Goal: Transaction & Acquisition: Obtain resource

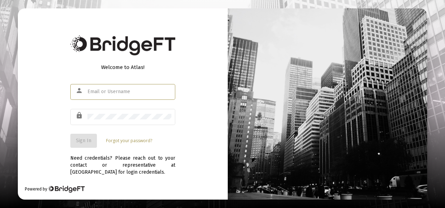
click at [104, 92] on input "text" at bounding box center [129, 92] width 84 height 6
type input "[EMAIL_ADDRESS][DOMAIN_NAME]"
click at [107, 112] on div at bounding box center [129, 116] width 84 height 17
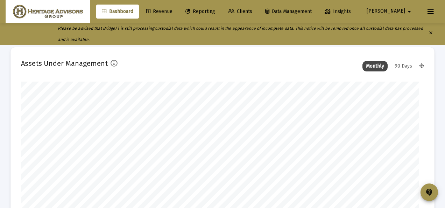
type input "[DATE]"
click at [247, 11] on span "Clients" at bounding box center [235, 11] width 24 height 6
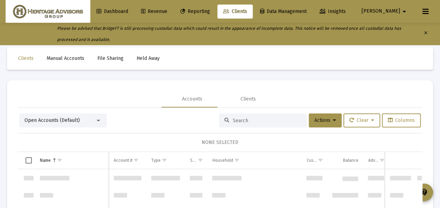
scroll to position [1343, 0]
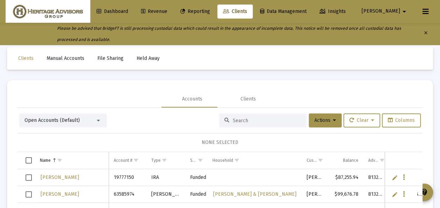
click at [97, 120] on div at bounding box center [98, 121] width 3 height 2
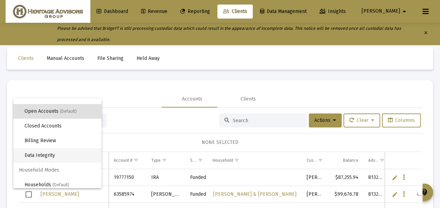
scroll to position [13, 0]
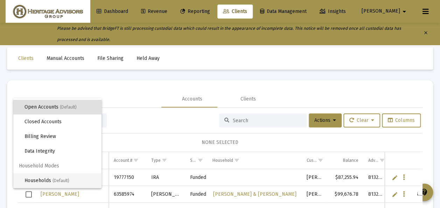
click at [52, 179] on span "Households (Default)" at bounding box center [59, 180] width 71 height 15
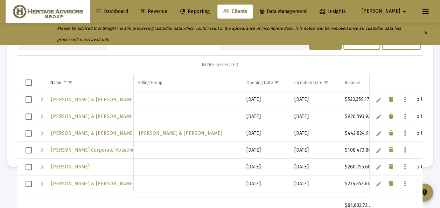
scroll to position [33, 0]
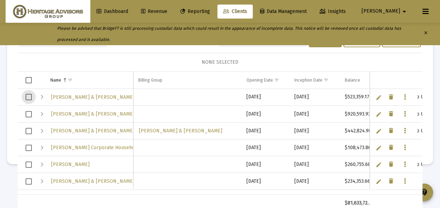
click at [28, 94] on span "Select row" at bounding box center [29, 97] width 6 height 6
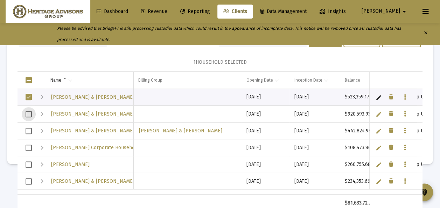
click at [29, 113] on span "Select row" at bounding box center [29, 114] width 6 height 6
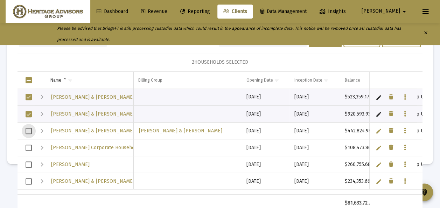
click at [31, 128] on span "Select row" at bounding box center [29, 131] width 6 height 6
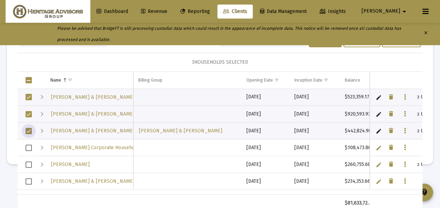
click at [31, 146] on span "Select row" at bounding box center [29, 147] width 6 height 6
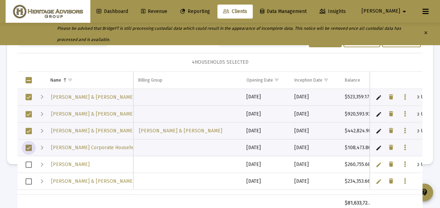
click at [29, 162] on span "Select row" at bounding box center [29, 164] width 6 height 6
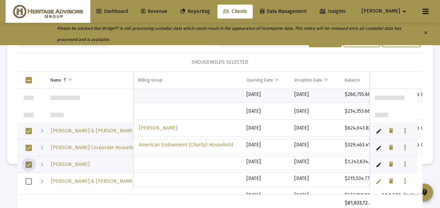
scroll to position [70, 0]
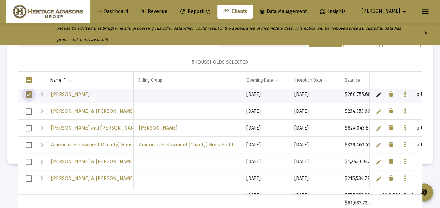
click at [28, 110] on span "Select row" at bounding box center [29, 111] width 6 height 6
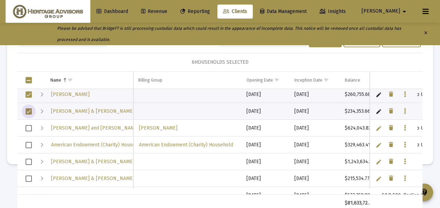
click at [30, 126] on span "Select row" at bounding box center [29, 128] width 6 height 6
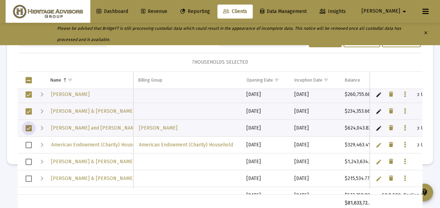
click at [30, 160] on span "Select row" at bounding box center [29, 161] width 6 height 6
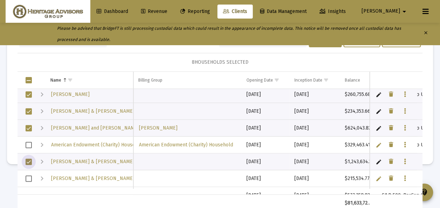
click at [28, 176] on span "Select row" at bounding box center [29, 178] width 6 height 6
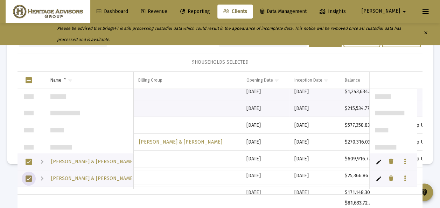
scroll to position [140, 0]
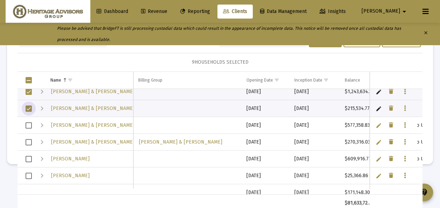
click at [28, 123] on span "Select row" at bounding box center [29, 125] width 6 height 6
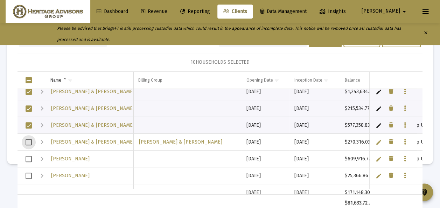
click at [28, 139] on span "Select row" at bounding box center [29, 142] width 6 height 6
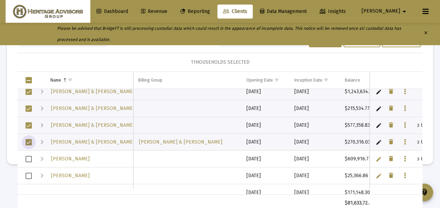
click at [29, 156] on span "Select row" at bounding box center [29, 159] width 6 height 6
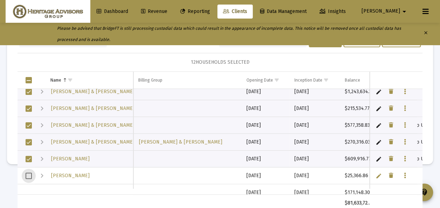
click at [30, 175] on span "Select row" at bounding box center [29, 175] width 6 height 6
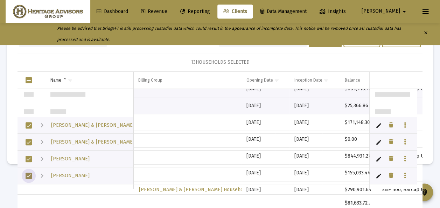
scroll to position [210, 0]
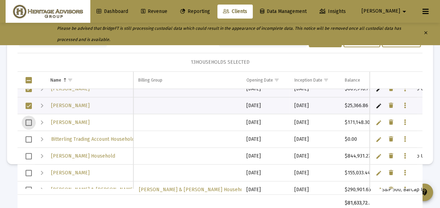
click at [30, 122] on span "Select row" at bounding box center [29, 122] width 6 height 6
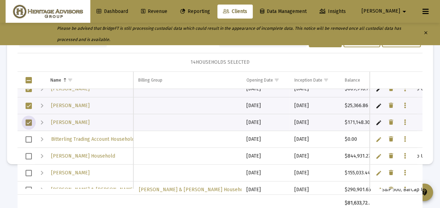
click at [29, 154] on span "Select row" at bounding box center [29, 156] width 6 height 6
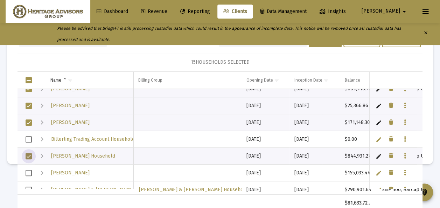
click at [29, 171] on span "Select row" at bounding box center [29, 173] width 6 height 6
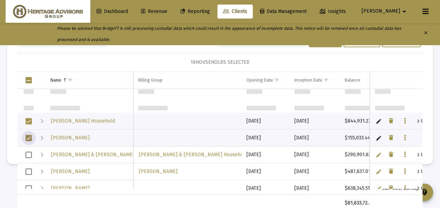
scroll to position [280, 0]
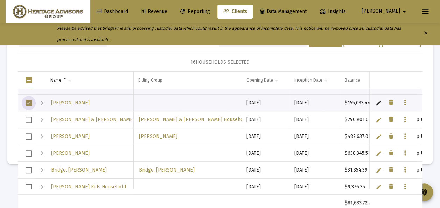
click at [29, 117] on span "Select row" at bounding box center [29, 119] width 6 height 6
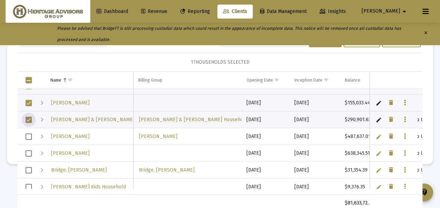
click at [30, 136] on span "Select row" at bounding box center [29, 136] width 6 height 6
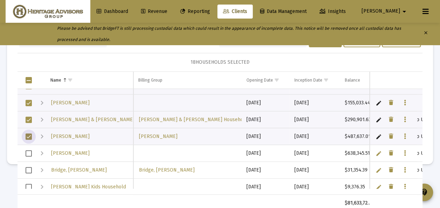
click at [28, 150] on span "Select row" at bounding box center [29, 153] width 6 height 6
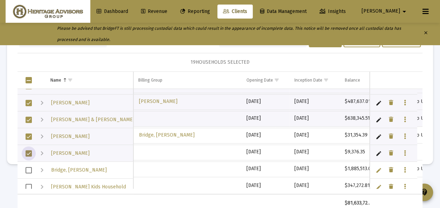
scroll to position [315, 0]
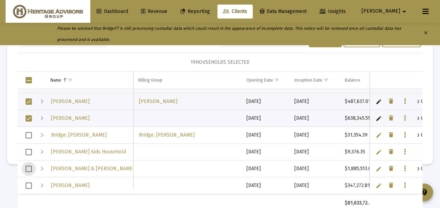
click at [29, 167] on span "Select row" at bounding box center [29, 168] width 6 height 6
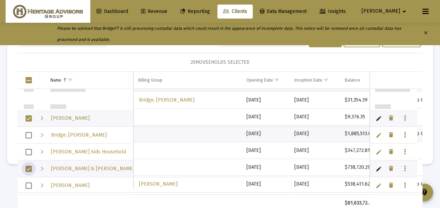
scroll to position [350, 0]
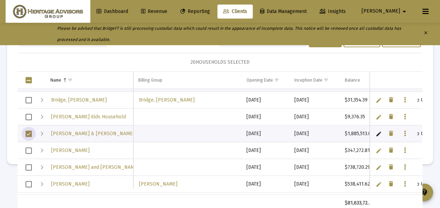
click at [27, 148] on span "Select row" at bounding box center [29, 150] width 6 height 6
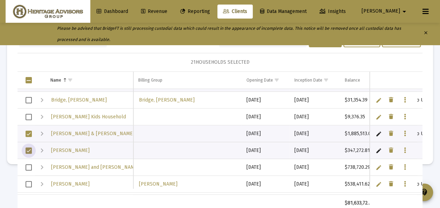
click at [30, 166] on span "Select row" at bounding box center [29, 167] width 6 height 6
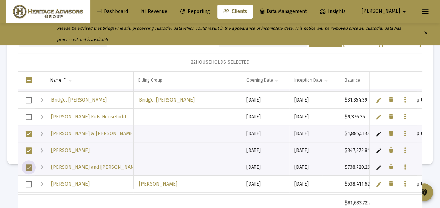
click at [27, 167] on span "Select row" at bounding box center [29, 167] width 6 height 6
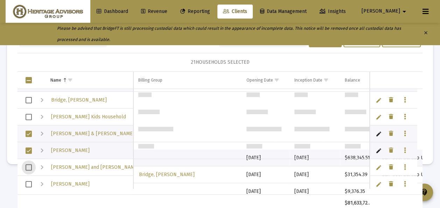
scroll to position [0, 0]
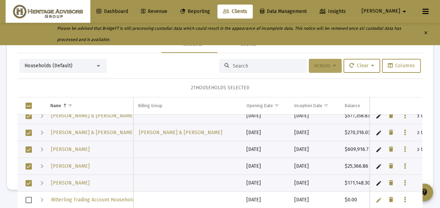
click at [333, 64] on icon at bounding box center [334, 65] width 3 height 5
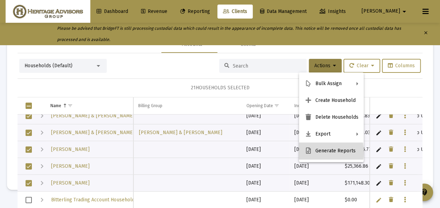
click at [314, 152] on button "Generate Reports" at bounding box center [331, 150] width 65 height 17
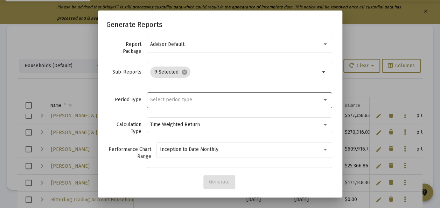
click at [173, 100] on span "Select period type" at bounding box center [171, 100] width 42 height 6
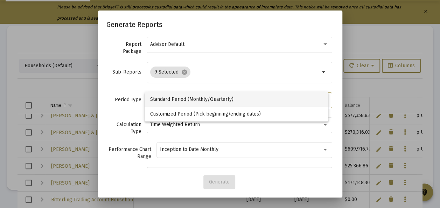
click at [170, 99] on span "Standard Period (Monthly/Quarterly)" at bounding box center [236, 99] width 173 height 15
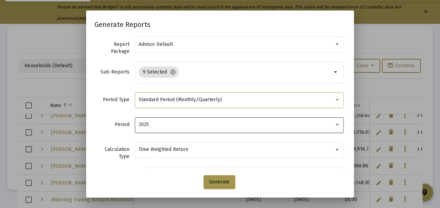
click at [155, 123] on div "2025" at bounding box center [236, 125] width 195 height 6
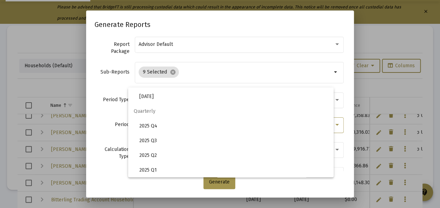
scroll to position [234, 0]
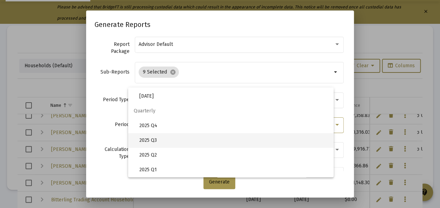
click at [154, 137] on span "2025 Q3" at bounding box center [233, 140] width 189 height 15
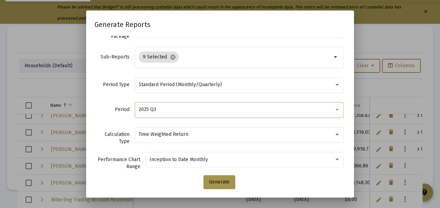
scroll to position [13, 0]
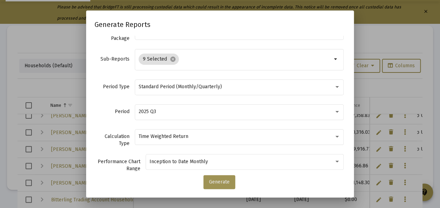
click at [217, 182] on span "Generate" at bounding box center [219, 182] width 21 height 6
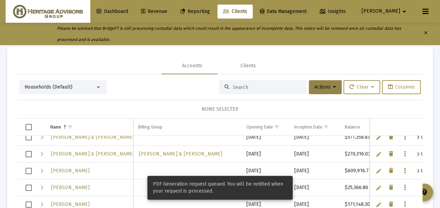
scroll to position [21, 0]
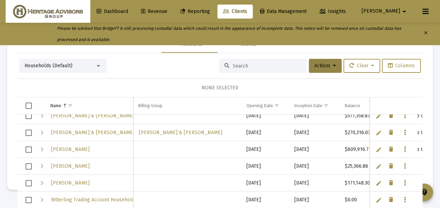
click at [210, 12] on span "Reporting" at bounding box center [195, 11] width 30 height 6
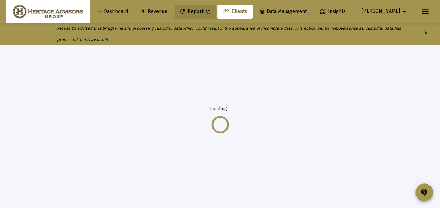
scroll to position [0, 0]
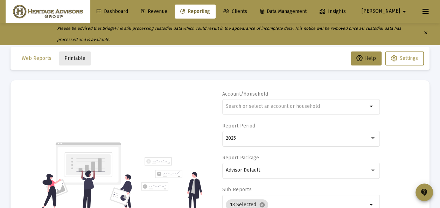
click at [75, 59] on span "Printable" at bounding box center [74, 58] width 21 height 6
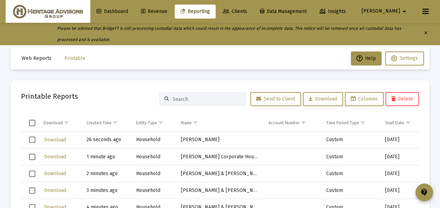
click at [247, 9] on span "Clients" at bounding box center [235, 11] width 24 height 6
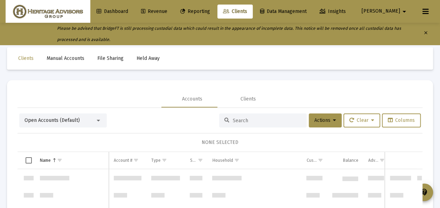
scroll to position [1343, 0]
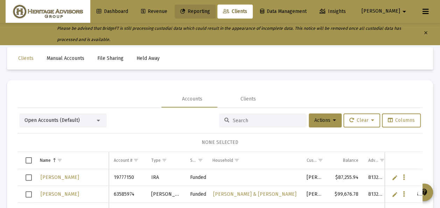
click at [210, 11] on span "Reporting" at bounding box center [195, 11] width 30 height 6
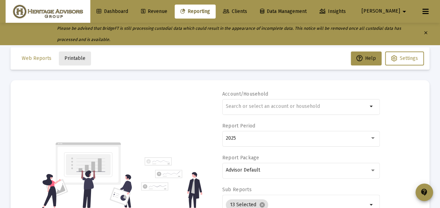
click at [76, 57] on span "Printable" at bounding box center [74, 58] width 21 height 6
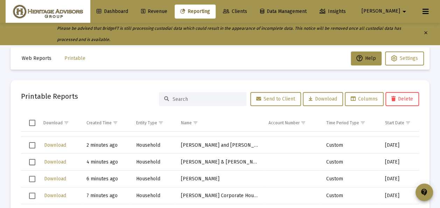
drag, startPoint x: 269, startPoint y: 12, endPoint x: 265, endPoint y: 14, distance: 4.3
click at [247, 12] on span "Clients" at bounding box center [235, 11] width 24 height 6
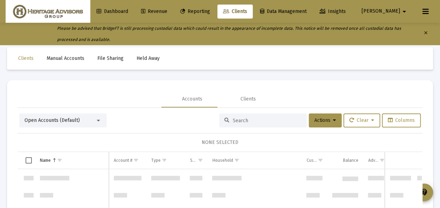
scroll to position [1343, 0]
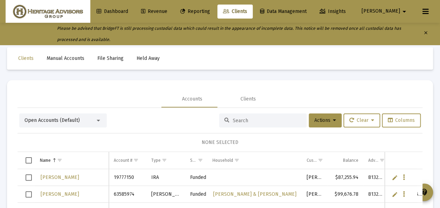
click at [98, 118] on div at bounding box center [98, 121] width 6 height 6
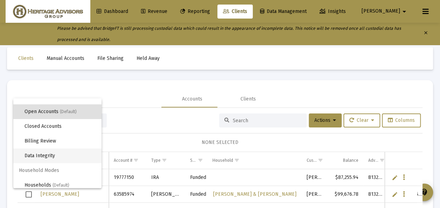
scroll to position [13, 0]
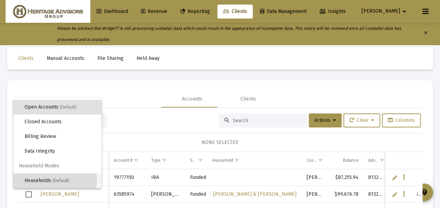
click at [52, 178] on span "Households (Default)" at bounding box center [59, 180] width 71 height 15
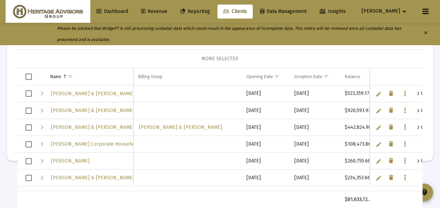
scroll to position [0, 0]
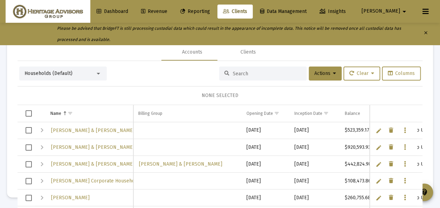
drag, startPoint x: 222, startPoint y: 13, endPoint x: 209, endPoint y: 26, distance: 17.8
click at [210, 13] on span "Reporting" at bounding box center [195, 11] width 30 height 6
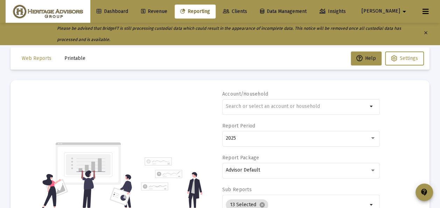
click at [75, 59] on span "Printable" at bounding box center [74, 58] width 21 height 6
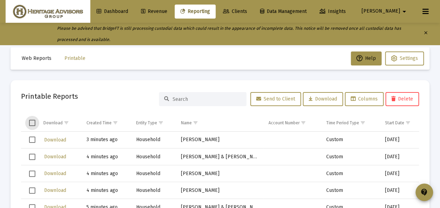
click at [31, 121] on span "Select all" at bounding box center [32, 123] width 6 height 6
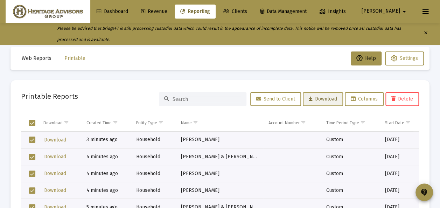
click at [315, 99] on span "Download" at bounding box center [323, 99] width 28 height 6
